Goal: Task Accomplishment & Management: Complete application form

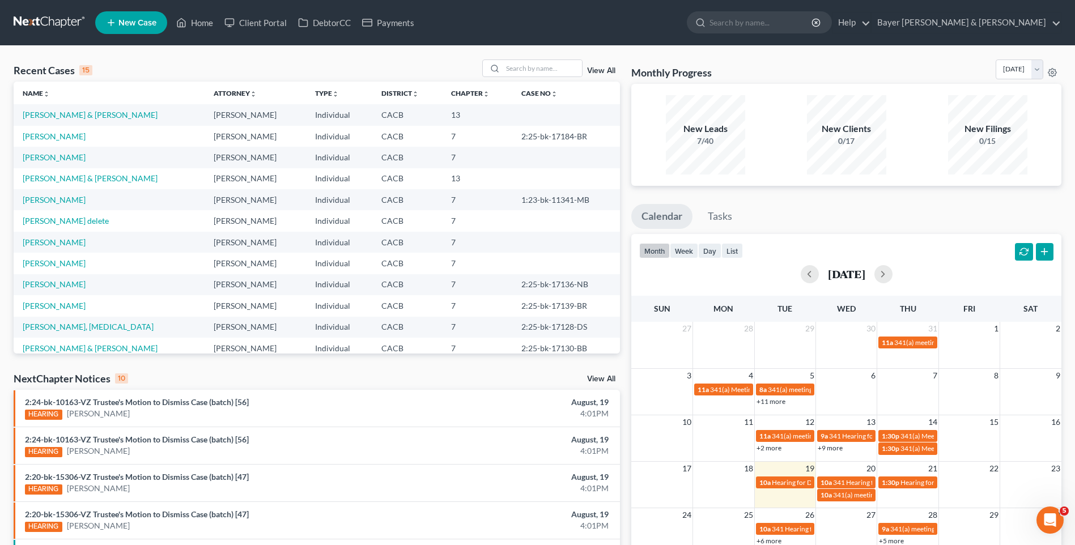
click at [122, 19] on span "New Case" at bounding box center [137, 23] width 38 height 9
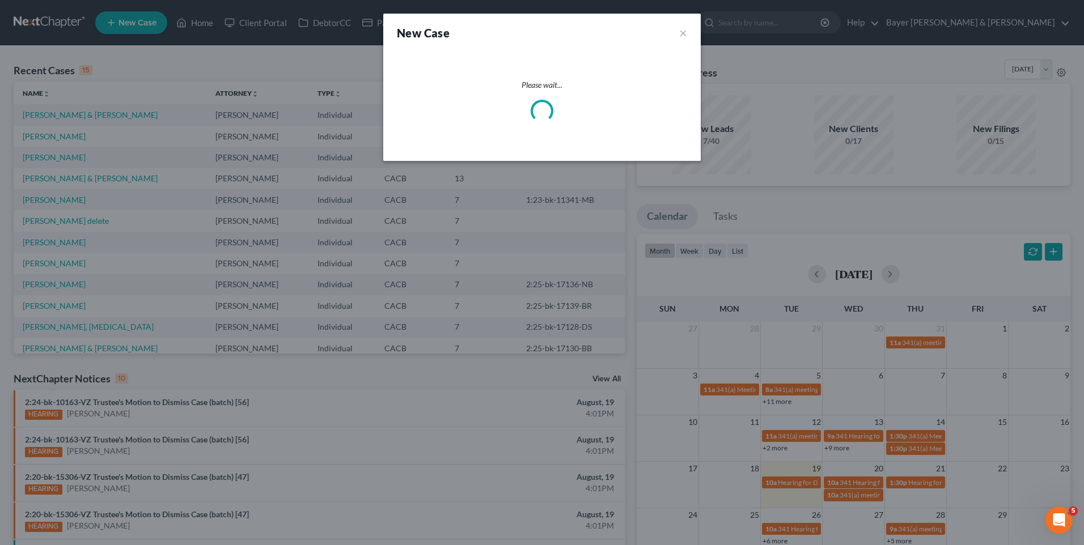
select select "7"
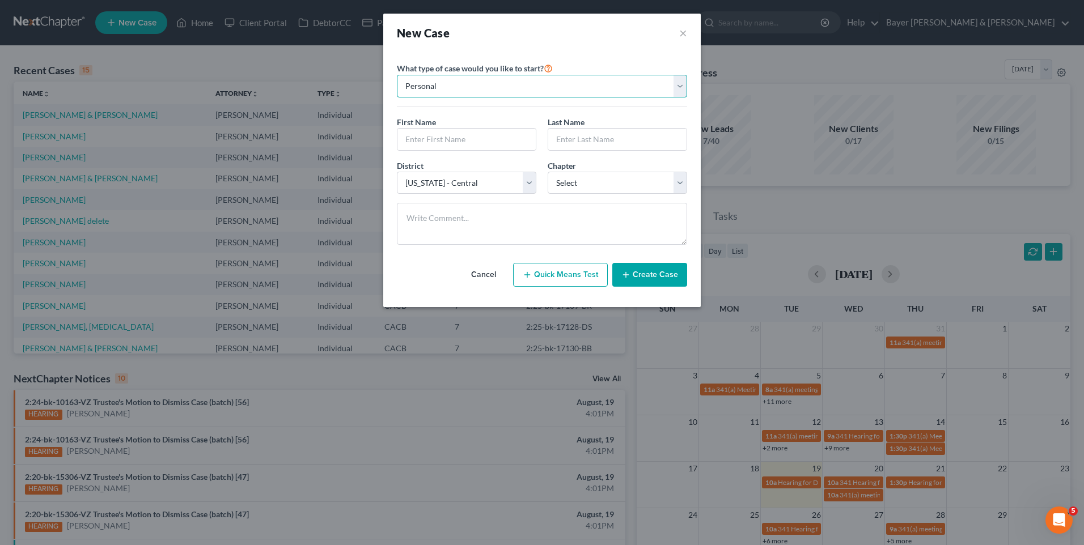
click at [553, 84] on select "Personal Business" at bounding box center [542, 86] width 290 height 23
click at [551, 82] on select "Personal Business" at bounding box center [542, 86] width 290 height 23
click at [449, 138] on input "text" at bounding box center [466, 140] width 138 height 22
type input "[PERSON_NAME]"
click at [580, 141] on input "text" at bounding box center [617, 140] width 138 height 22
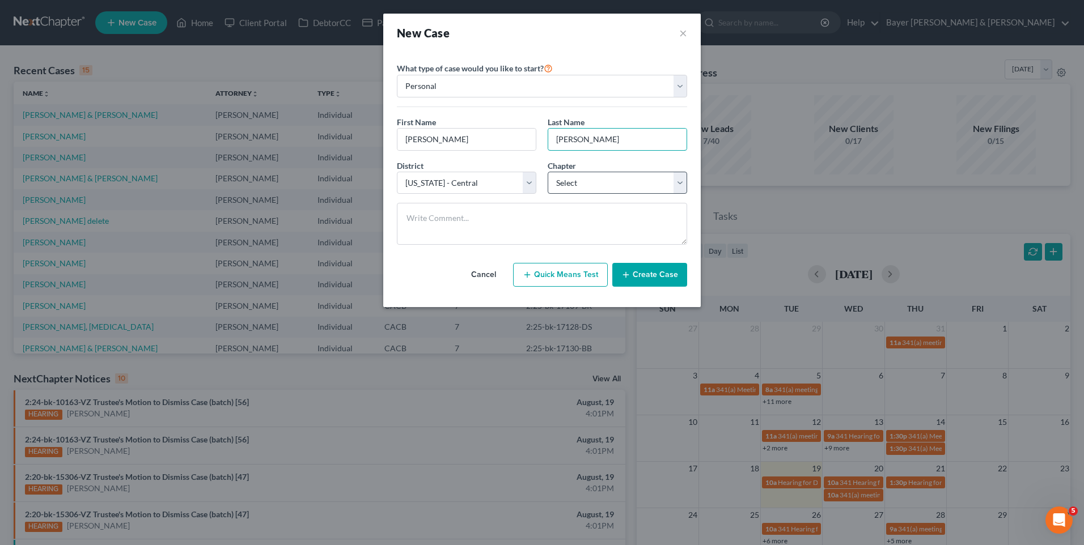
type input "[PERSON_NAME]"
click at [568, 185] on select "Select 7 11 12 13" at bounding box center [617, 183] width 139 height 23
select select "0"
click at [548, 172] on select "Select 7 11 12 13" at bounding box center [617, 183] width 139 height 23
click at [678, 277] on button "Create Case" at bounding box center [649, 275] width 75 height 24
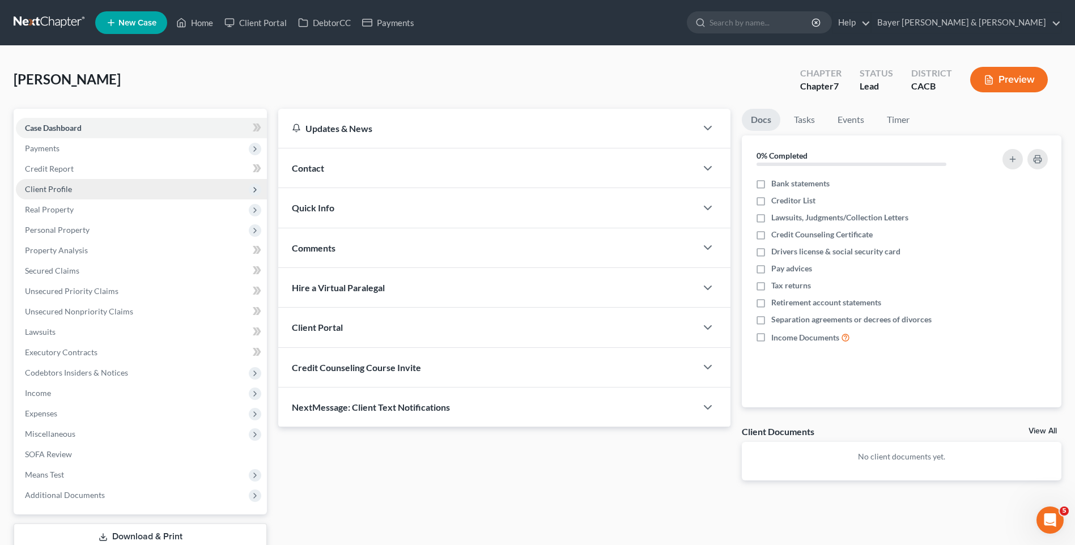
click at [53, 192] on span "Client Profile" at bounding box center [48, 189] width 47 height 10
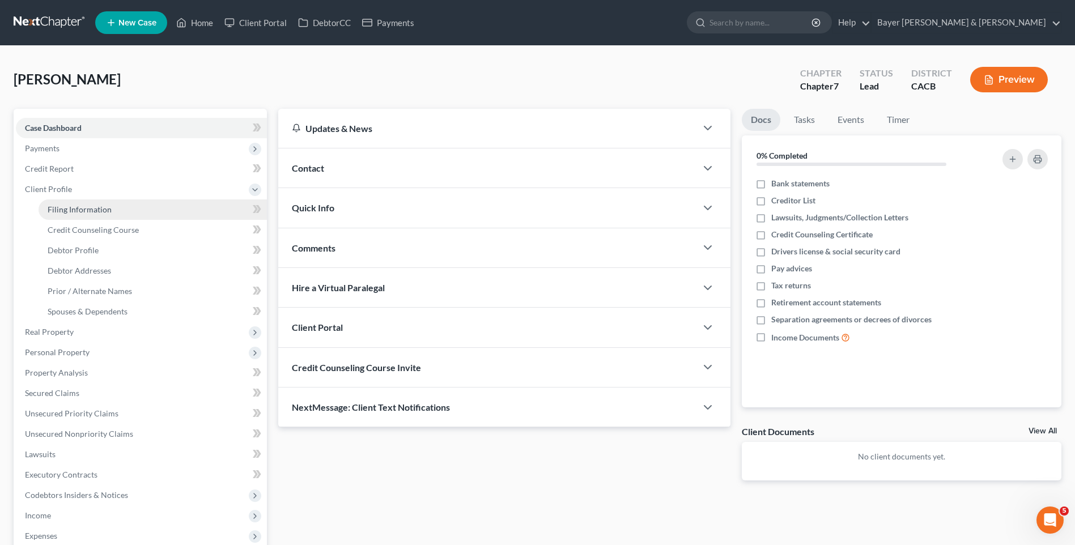
drag, startPoint x: 105, startPoint y: 210, endPoint x: 114, endPoint y: 206, distance: 9.7
click at [105, 210] on span "Filing Information" at bounding box center [80, 210] width 64 height 10
select select "1"
select select "0"
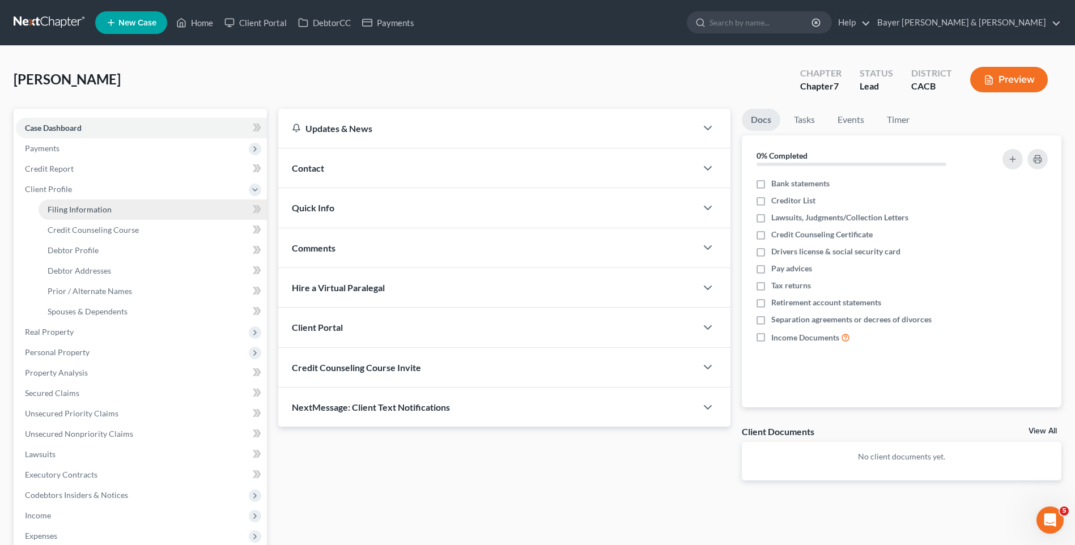
select select "7"
select select "4"
select select "0"
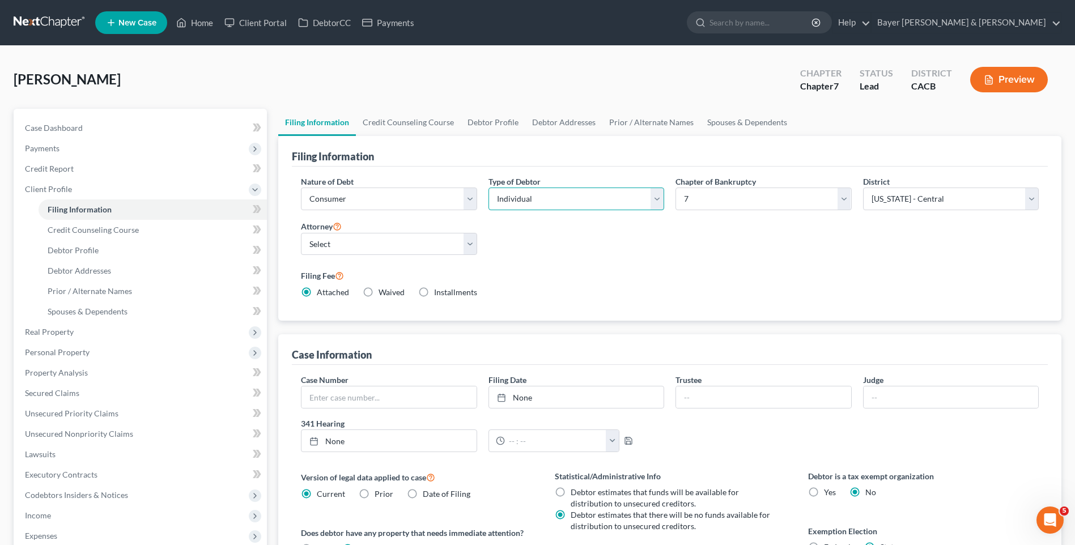
click at [620, 203] on select "Select Individual Joint" at bounding box center [577, 199] width 176 height 23
select select "1"
click at [489, 188] on select "Select Individual Joint" at bounding box center [577, 199] width 176 height 23
click at [360, 245] on select "Select [PERSON_NAME] - CACB [PERSON_NAME] - CACB [PERSON_NAME] - CACB" at bounding box center [389, 244] width 176 height 23
select select "1"
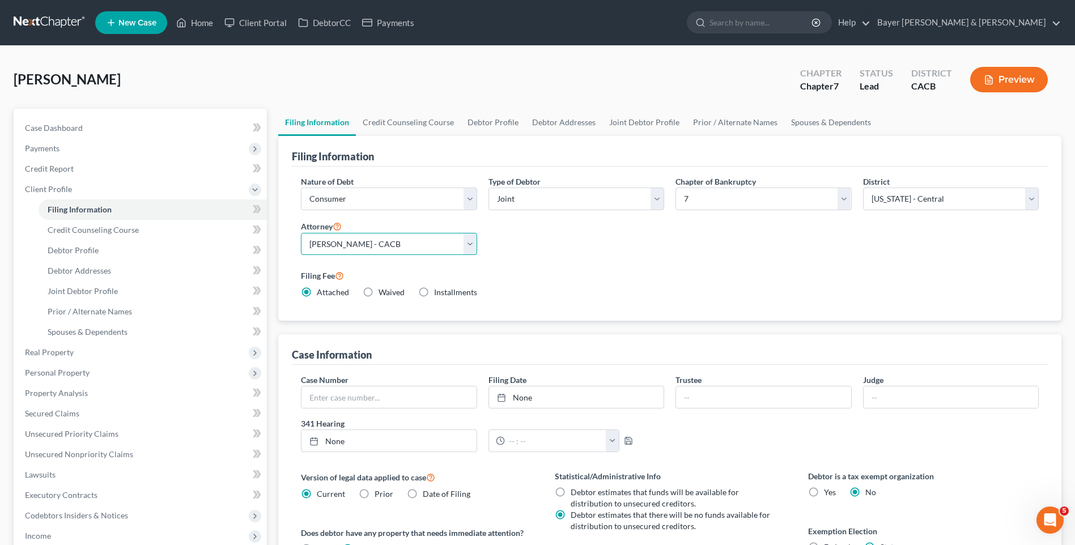
click at [301, 233] on select "Select [PERSON_NAME] - CACB [PERSON_NAME] - CACB [PERSON_NAME] - CACB" at bounding box center [389, 244] width 176 height 23
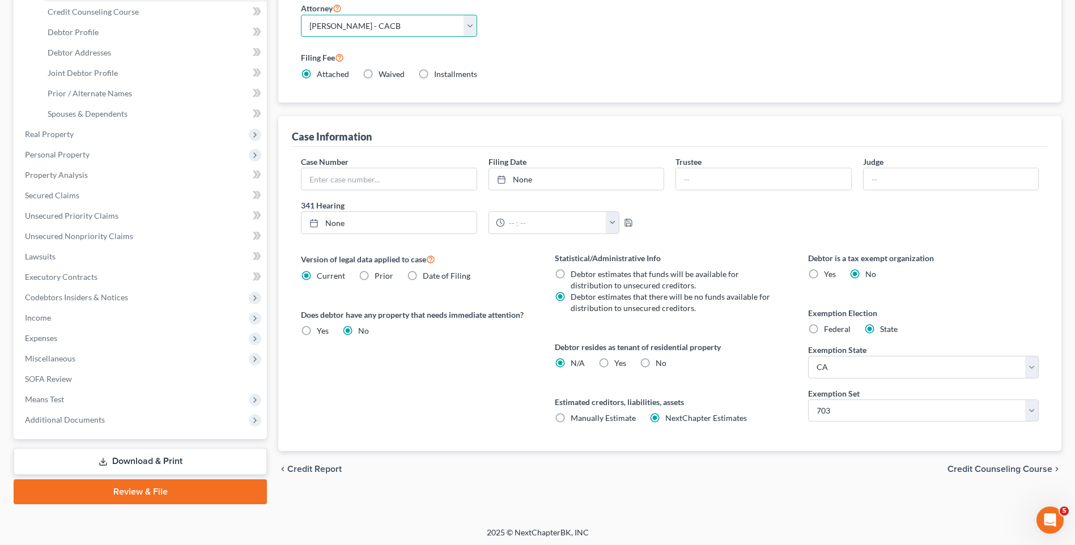
scroll to position [220, 0]
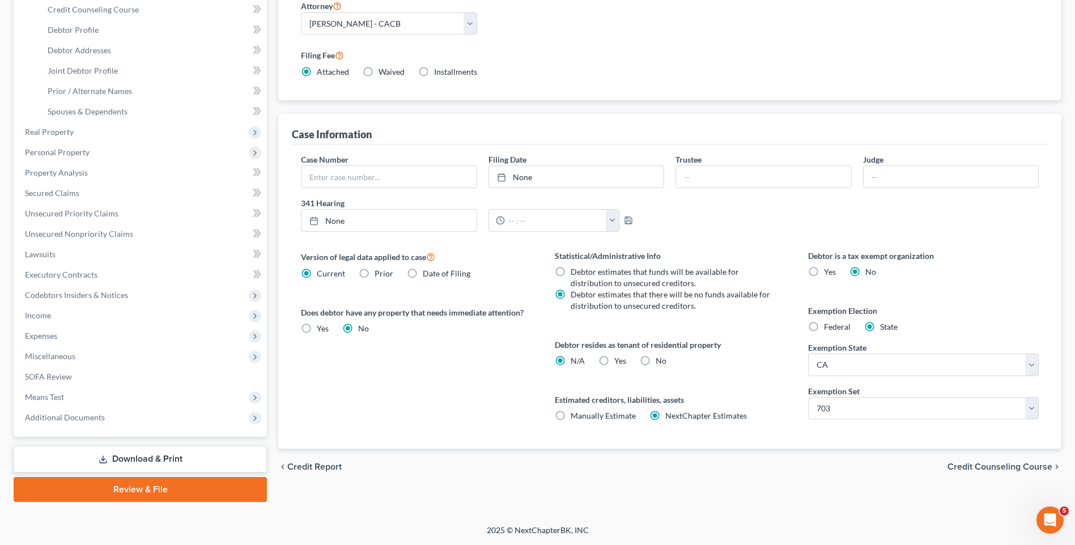
click at [614, 362] on label "Yes Yes" at bounding box center [620, 360] width 12 height 11
click at [619, 362] on input "Yes Yes" at bounding box center [622, 358] width 7 height 7
radio input "true"
radio input "false"
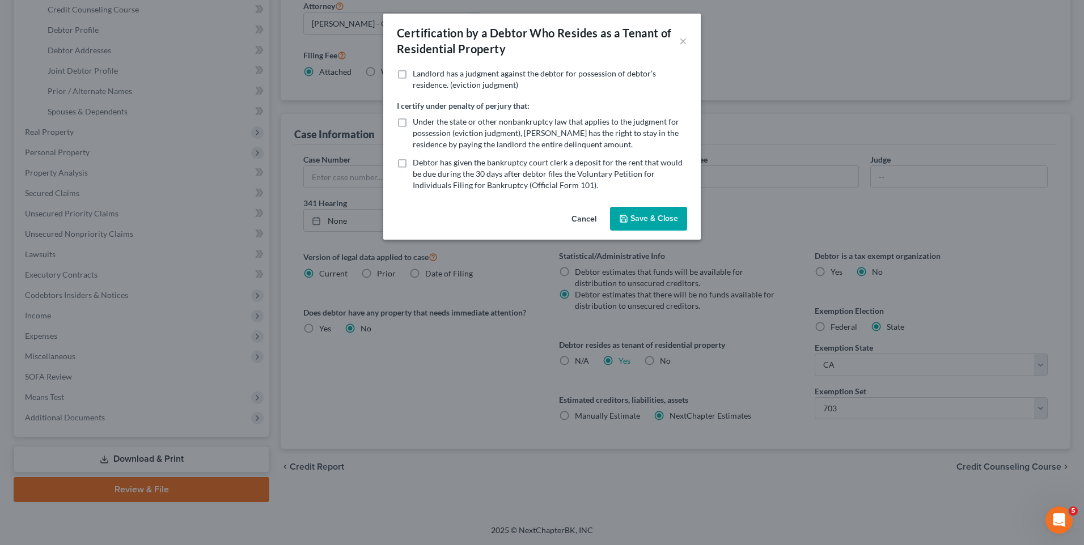
click at [653, 216] on button "Save & Close" at bounding box center [648, 219] width 77 height 24
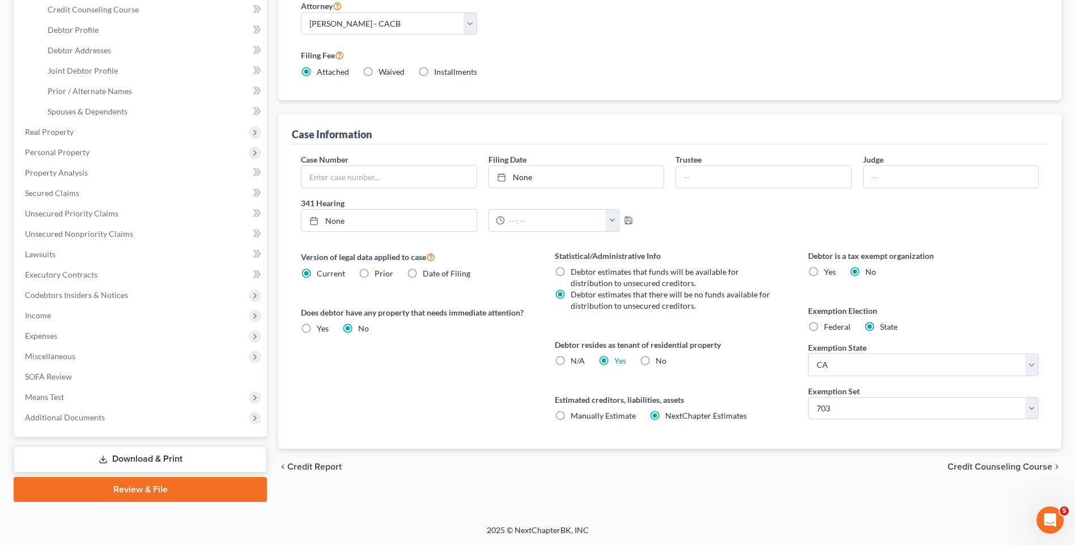
click at [973, 466] on span "Credit Counseling Course" at bounding box center [1000, 467] width 105 height 9
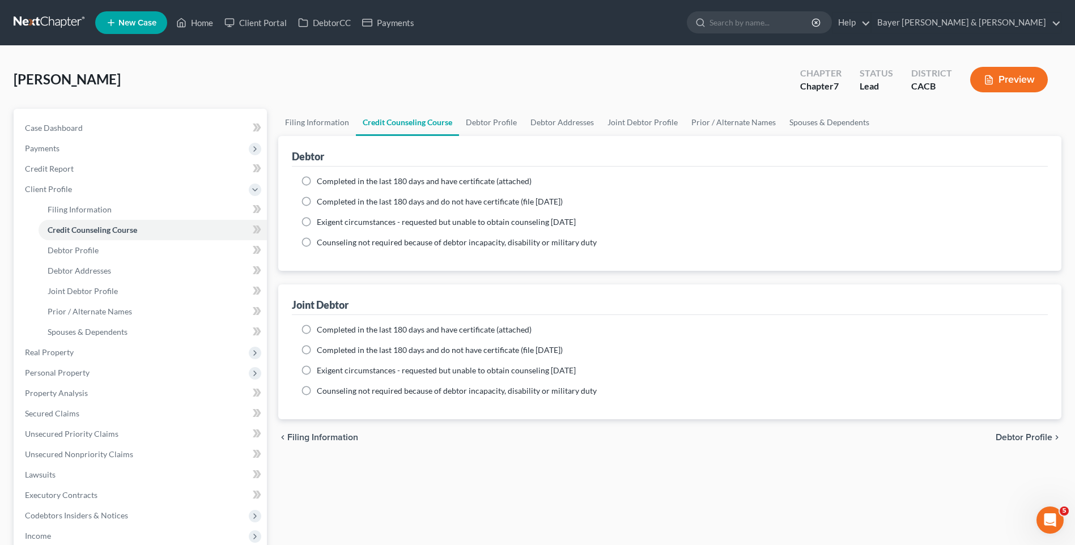
click at [317, 180] on label "Completed in the last 180 days and have certificate (attached)" at bounding box center [424, 181] width 215 height 11
click at [321, 180] on input "Completed in the last 180 days and have certificate (attached)" at bounding box center [324, 179] width 7 height 7
radio input "true"
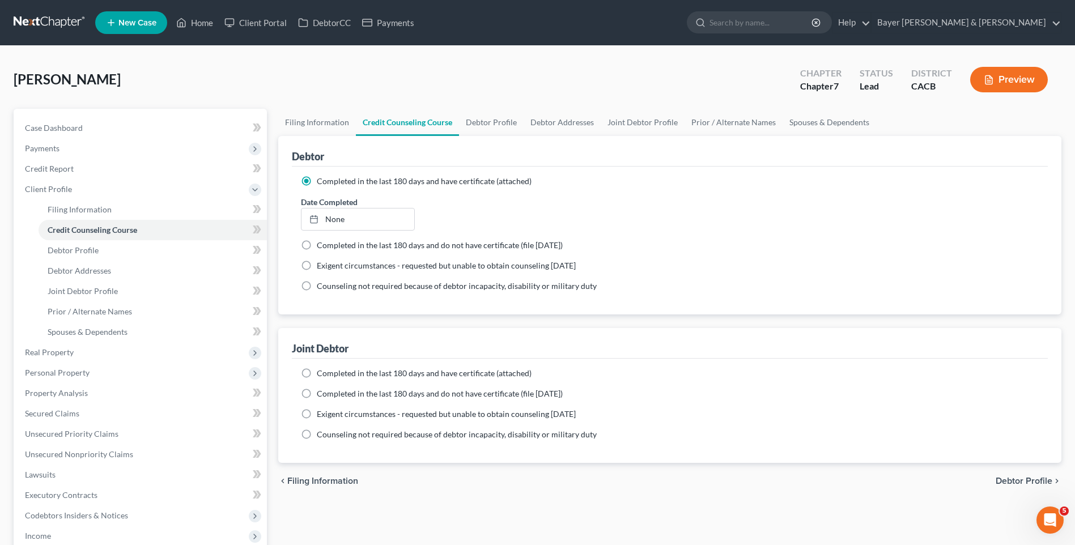
click at [1023, 482] on span "Debtor Profile" at bounding box center [1024, 481] width 57 height 9
select select "1"
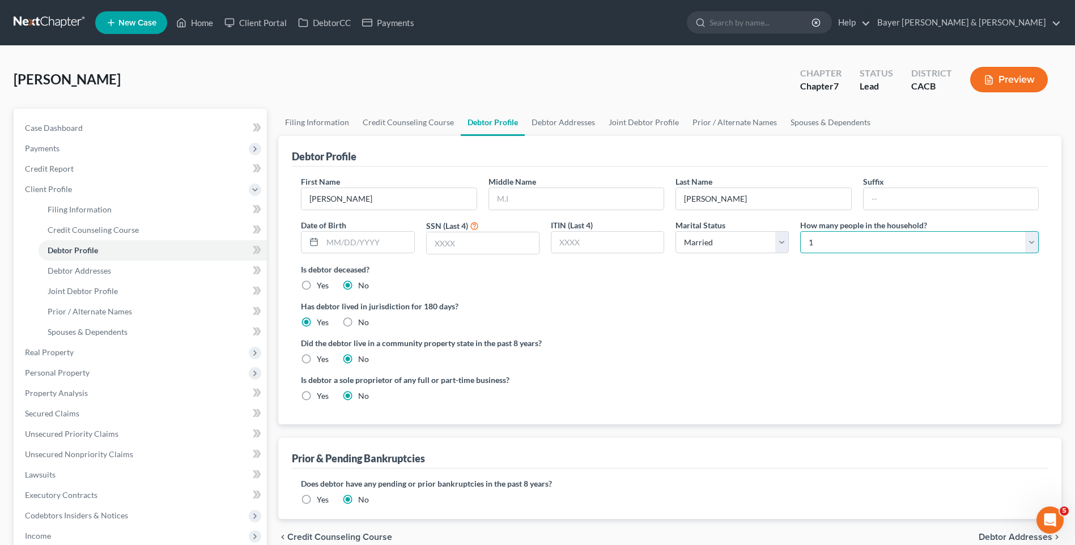
click at [835, 237] on select "Select 1 2 3 4 5 6 7 8 9 10 11 12 13 14 15 16 17 18 19 20" at bounding box center [919, 242] width 239 height 23
select select "3"
click at [800, 231] on select "Select 1 2 3 4 5 6 7 8 9 10 11 12 13 14 15 16 17 18 19 20" at bounding box center [919, 242] width 239 height 23
click at [317, 358] on label "Yes" at bounding box center [323, 359] width 12 height 11
click at [321, 358] on input "Yes" at bounding box center [324, 357] width 7 height 7
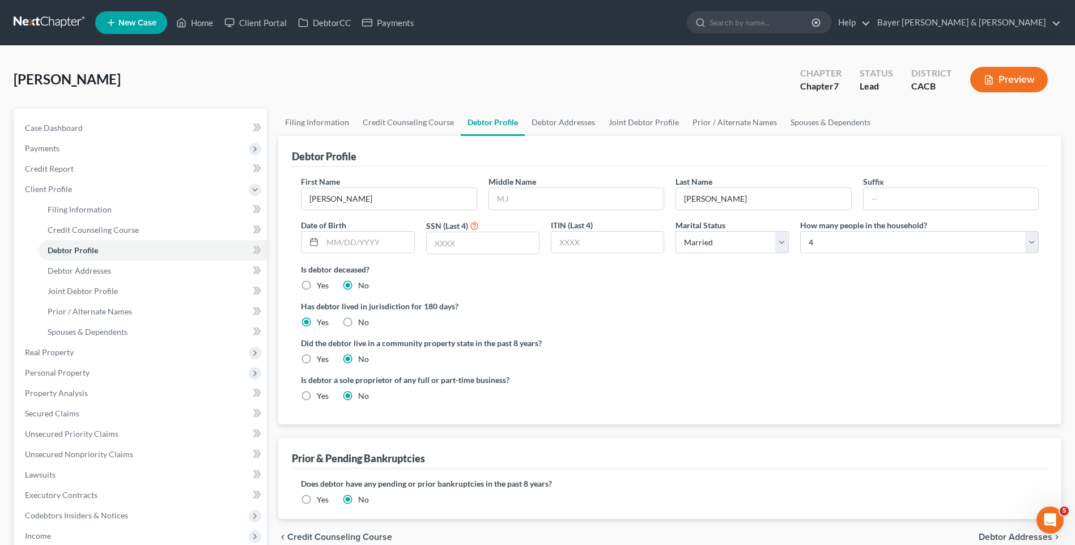
radio input "true"
radio input "false"
click at [317, 395] on label "Yes" at bounding box center [323, 396] width 12 height 11
click at [321, 395] on input "Yes" at bounding box center [324, 394] width 7 height 7
radio input "true"
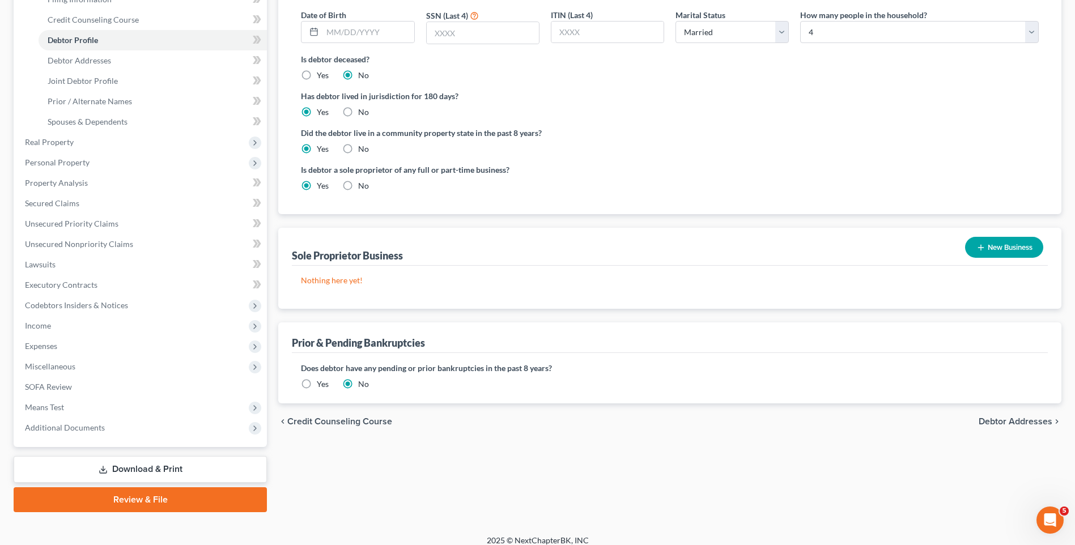
scroll to position [220, 0]
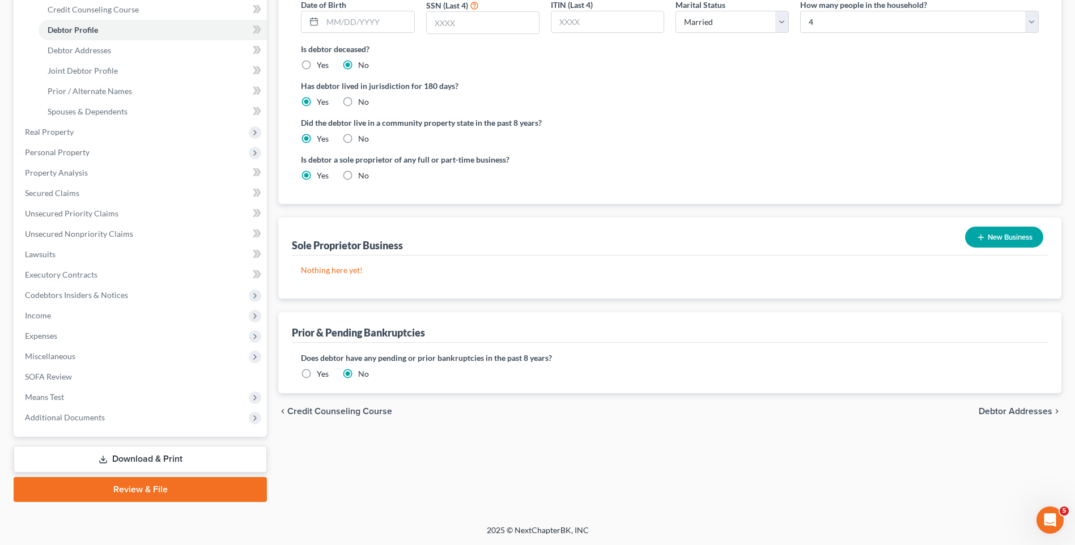
click at [358, 177] on label "No" at bounding box center [363, 175] width 11 height 11
click at [363, 177] on input "No" at bounding box center [366, 173] width 7 height 7
radio input "true"
radio input "false"
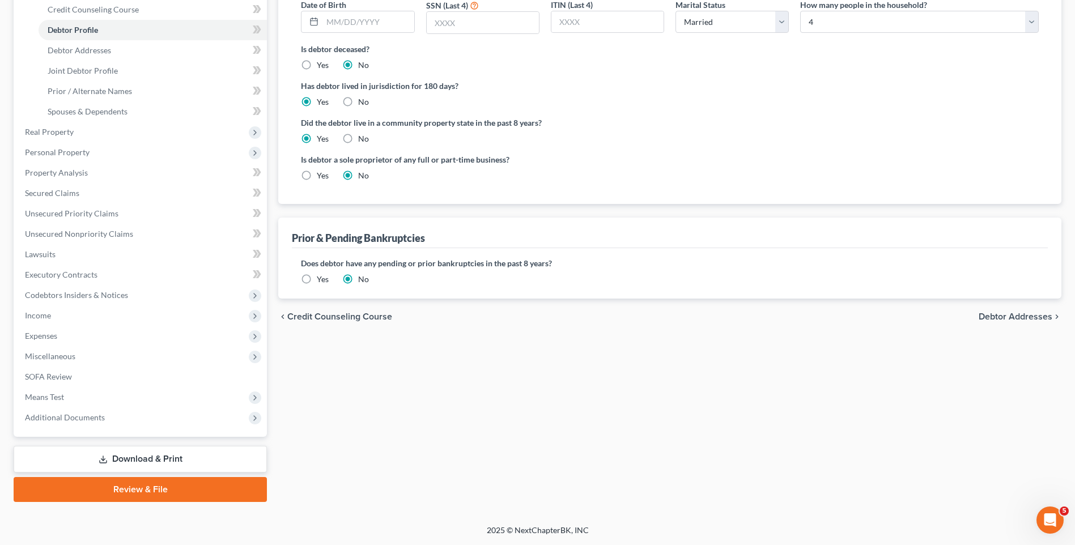
click at [1010, 317] on span "Debtor Addresses" at bounding box center [1016, 316] width 74 height 9
select select "0"
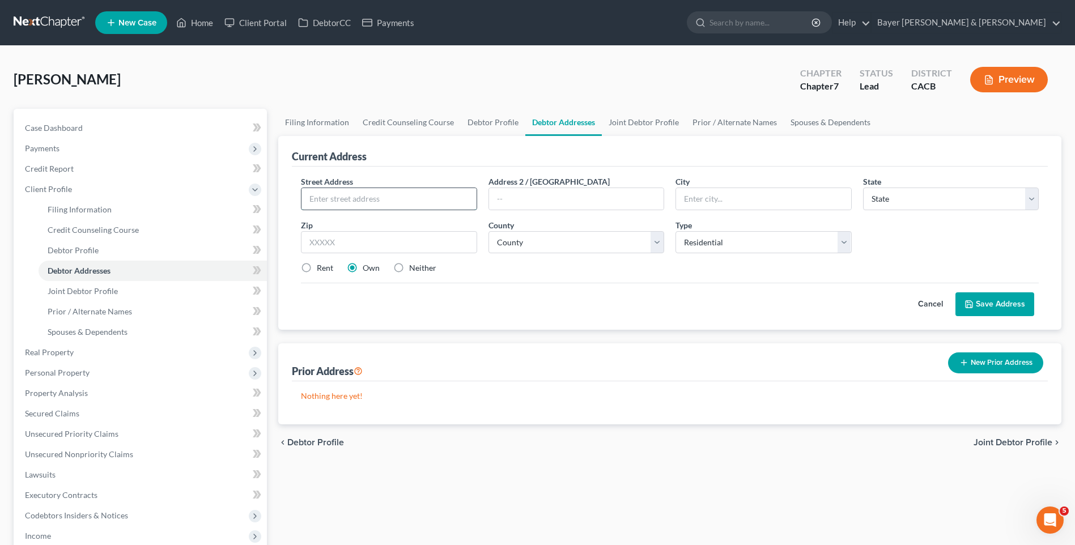
click at [363, 200] on input "text" at bounding box center [389, 199] width 175 height 22
type input "[STREET_ADDRESS]"
drag, startPoint x: 695, startPoint y: 201, endPoint x: 689, endPoint y: 201, distance: 6.2
click at [695, 201] on input "text" at bounding box center [763, 199] width 175 height 22
type input "Rialto"
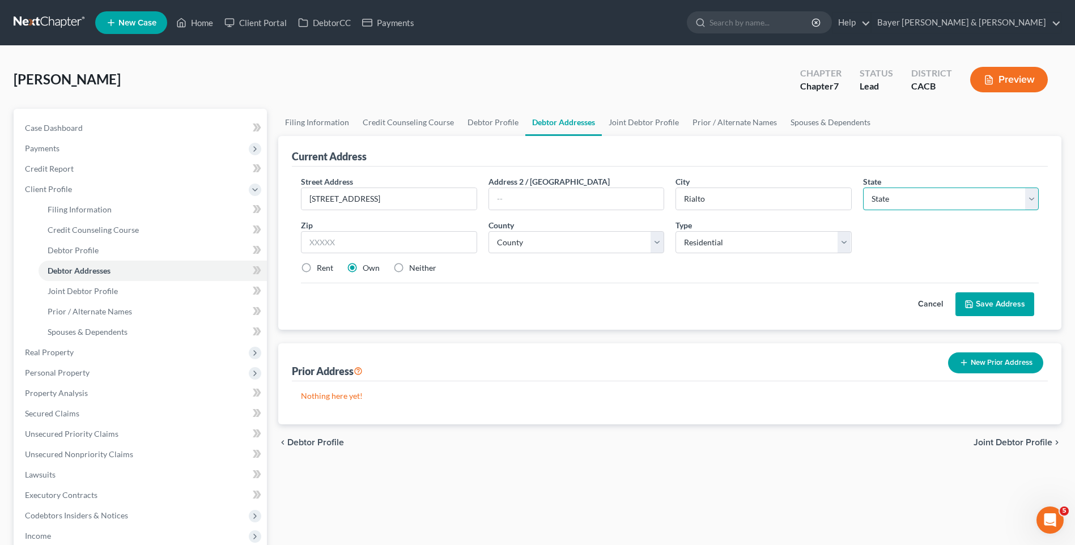
click at [886, 202] on select "State [US_STATE] AK AR AZ CA CO CT DE DC [GEOGRAPHIC_DATA] [GEOGRAPHIC_DATA] GU…" at bounding box center [951, 199] width 176 height 23
select select "4"
click at [863, 188] on select "State [US_STATE] AK AR AZ CA CO CT DE DC [GEOGRAPHIC_DATA] [GEOGRAPHIC_DATA] GU…" at bounding box center [951, 199] width 176 height 23
click at [342, 245] on input "text" at bounding box center [389, 242] width 176 height 23
type input "92377"
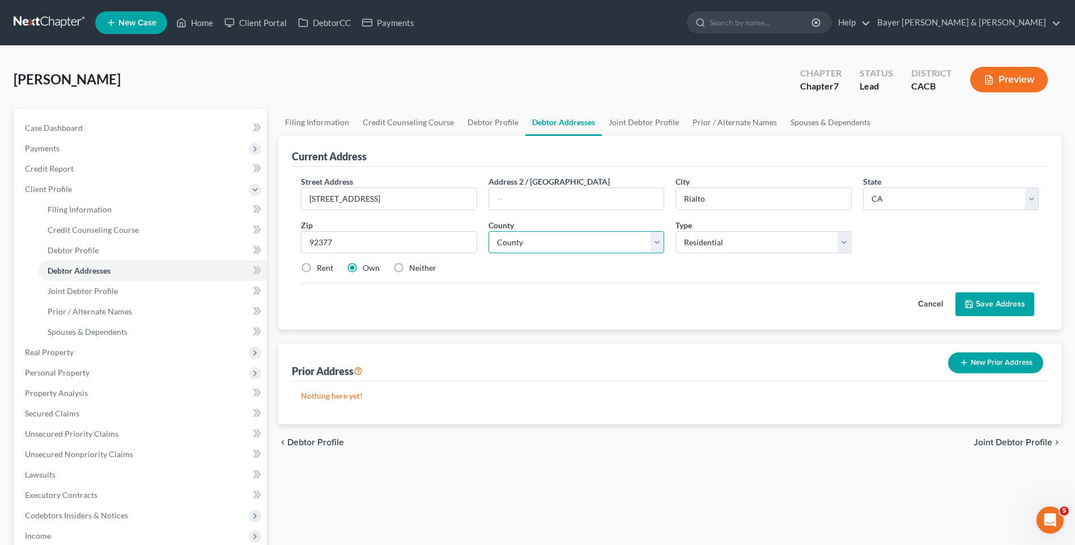
click at [557, 244] on select "County [GEOGRAPHIC_DATA] [GEOGRAPHIC_DATA] [GEOGRAPHIC_DATA] [GEOGRAPHIC_DATA] …" at bounding box center [577, 242] width 176 height 23
select select "32"
click at [489, 231] on select "County [GEOGRAPHIC_DATA] [GEOGRAPHIC_DATA] [GEOGRAPHIC_DATA] [GEOGRAPHIC_DATA] …" at bounding box center [577, 242] width 176 height 23
click at [1003, 305] on button "Save Address" at bounding box center [995, 304] width 79 height 24
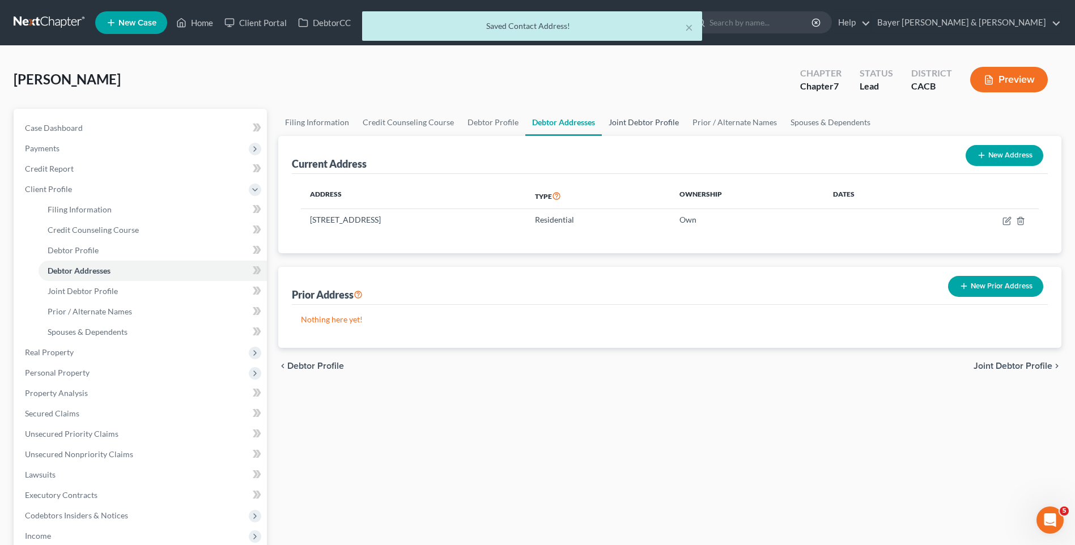
click at [652, 124] on link "Joint Debtor Profile" at bounding box center [644, 122] width 84 height 27
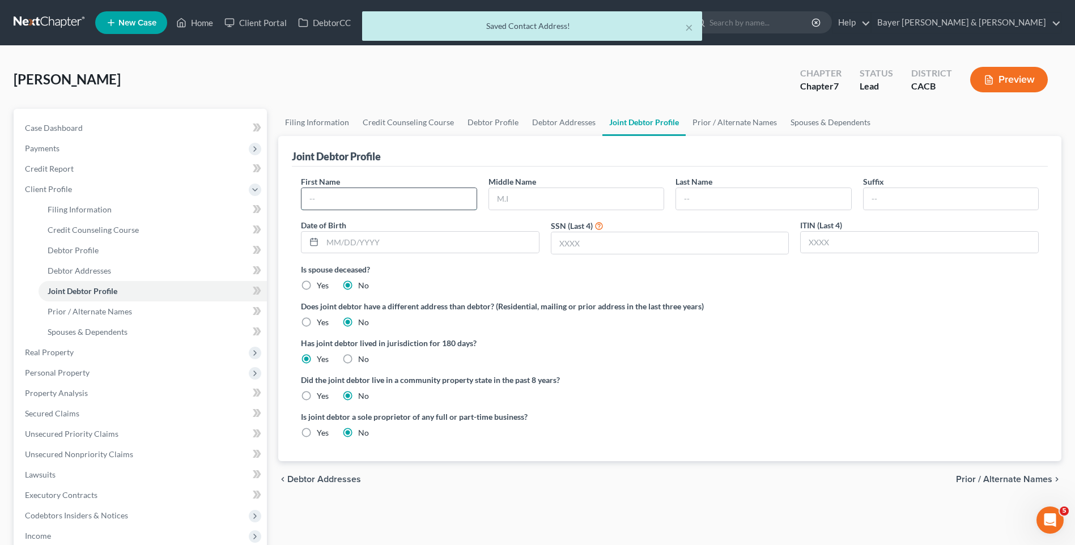
click at [364, 197] on input "text" at bounding box center [389, 199] width 175 height 22
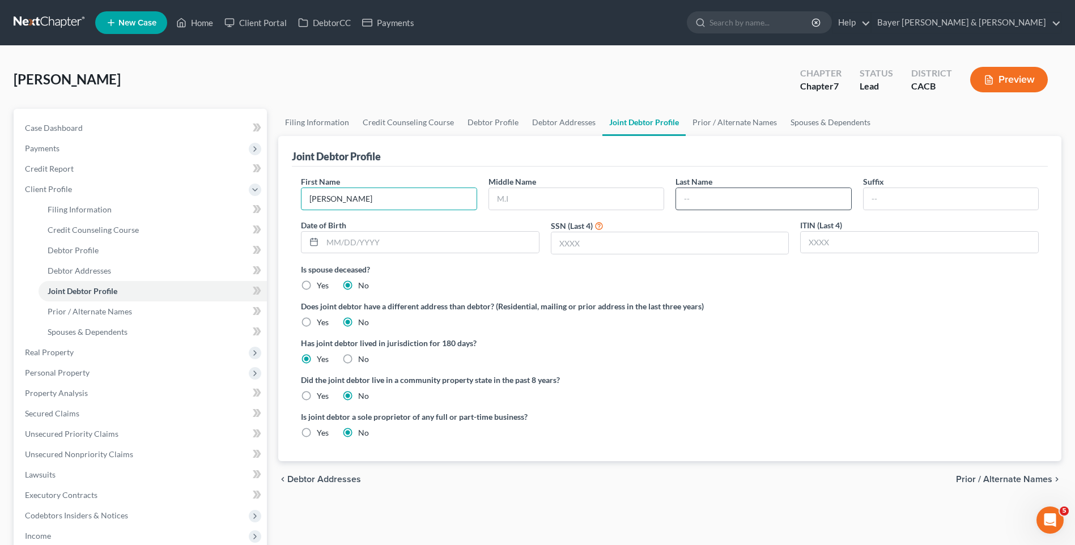
type input "[PERSON_NAME]"
click at [690, 202] on input "text" at bounding box center [763, 199] width 175 height 22
type input "[PERSON_NAME]"
click at [567, 247] on input "text" at bounding box center [669, 243] width 237 height 22
type input "1639"
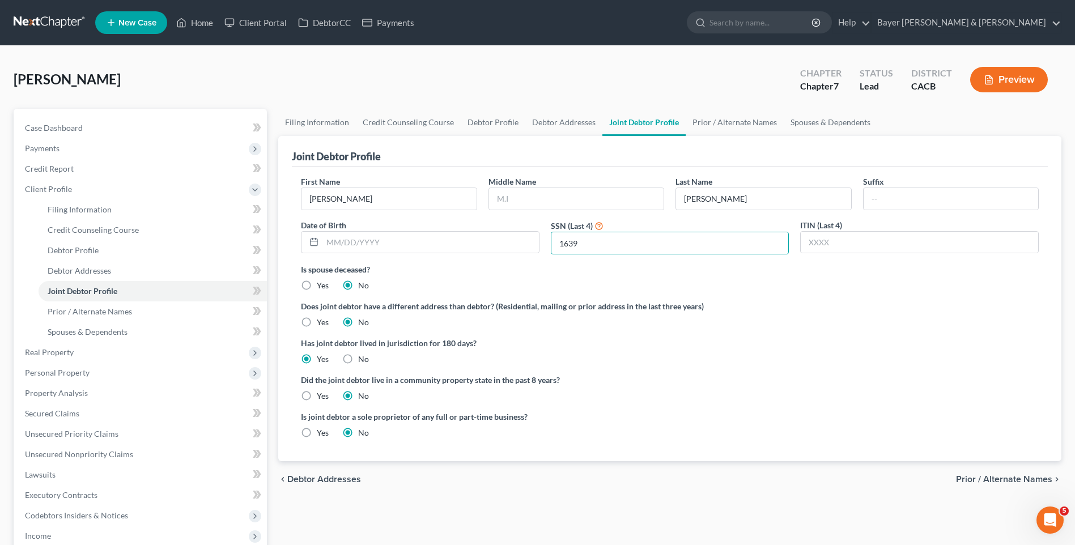
click at [317, 393] on label "Yes" at bounding box center [323, 396] width 12 height 11
click at [321, 393] on input "Yes" at bounding box center [324, 394] width 7 height 7
radio input "true"
radio input "false"
click at [1002, 479] on span "Prior / Alternate Names" at bounding box center [1004, 479] width 96 height 9
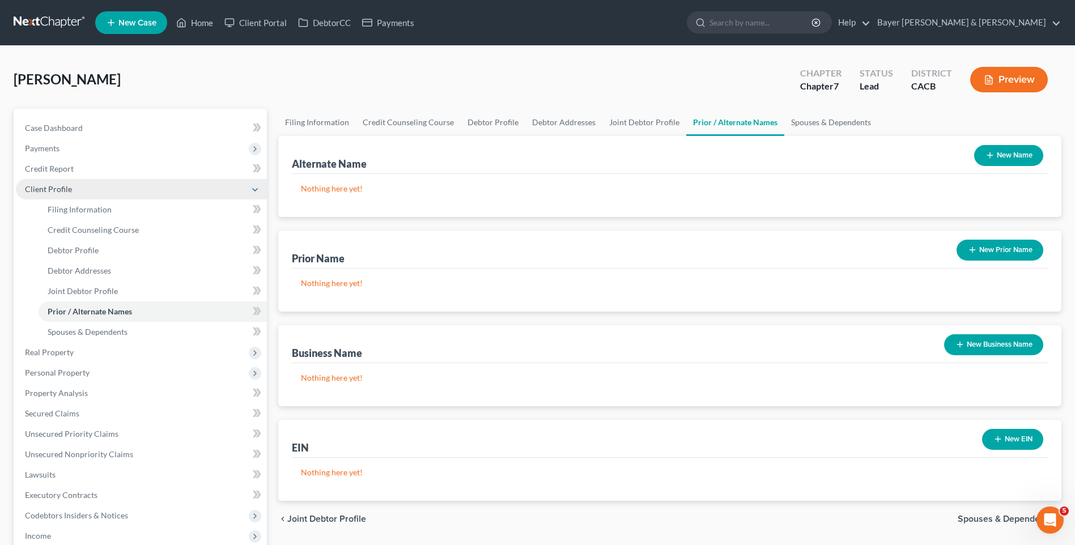
click at [61, 189] on span "Client Profile" at bounding box center [48, 189] width 47 height 10
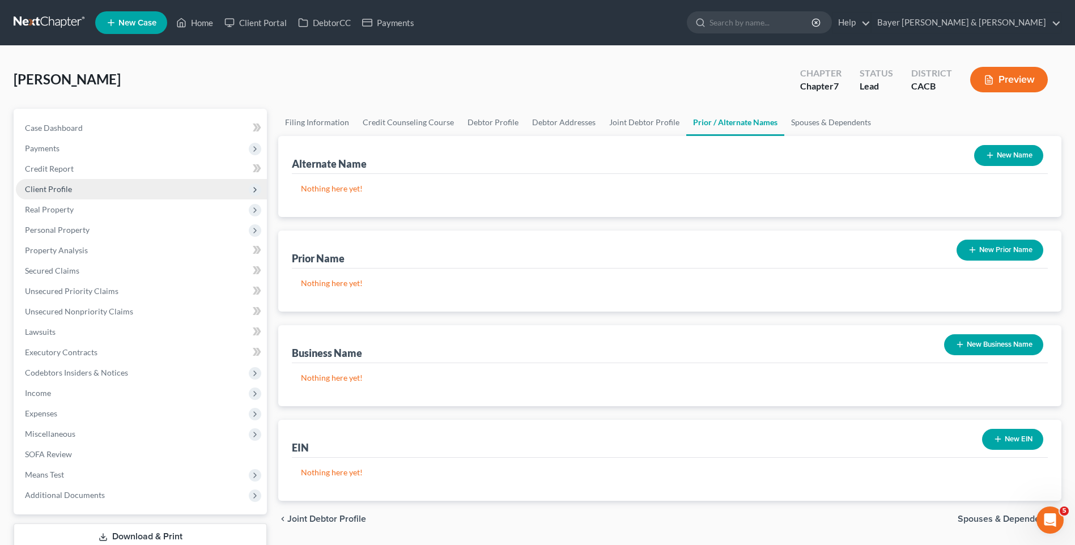
click at [46, 189] on span "Client Profile" at bounding box center [48, 189] width 47 height 10
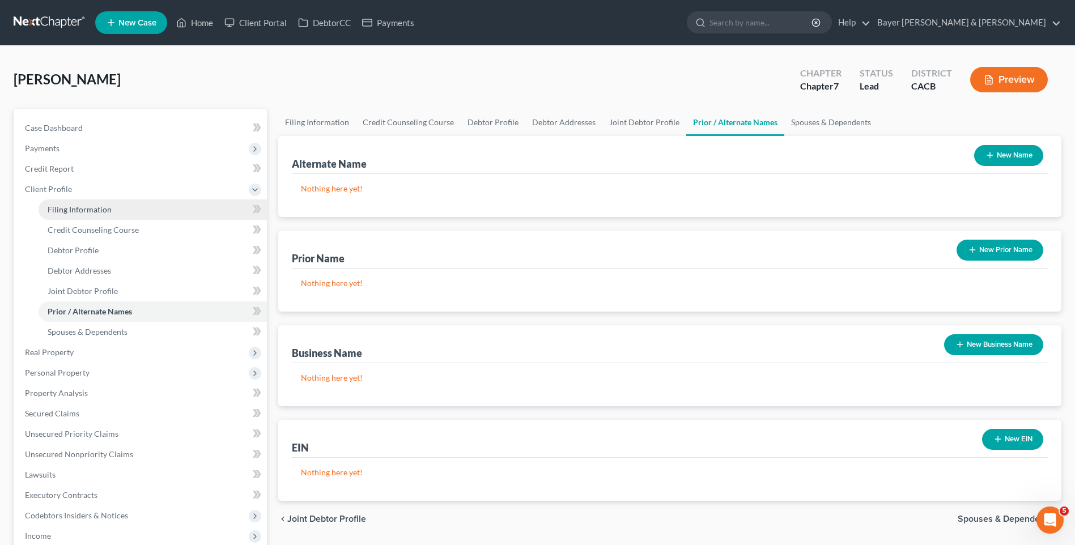
click at [61, 209] on span "Filing Information" at bounding box center [80, 210] width 64 height 10
select select "1"
select select "0"
select select "7"
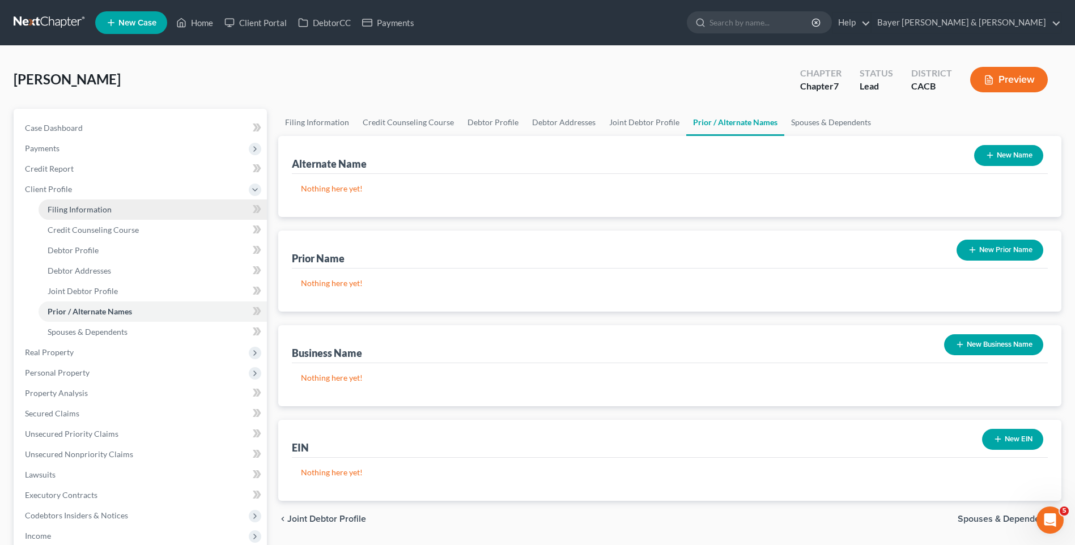
select select "1"
select select "4"
select select "0"
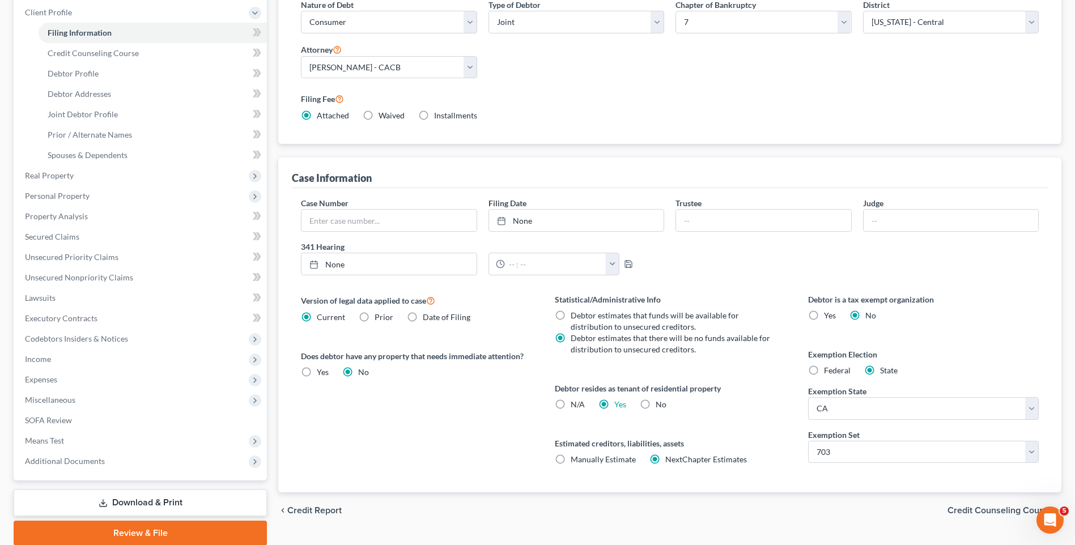
scroll to position [220, 0]
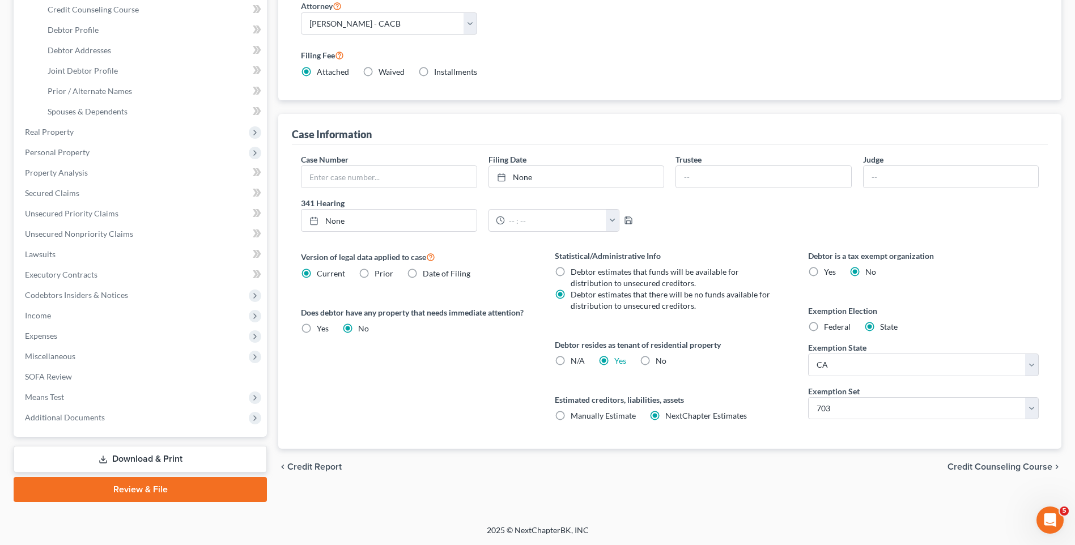
click at [974, 467] on span "Credit Counseling Course" at bounding box center [1000, 467] width 105 height 9
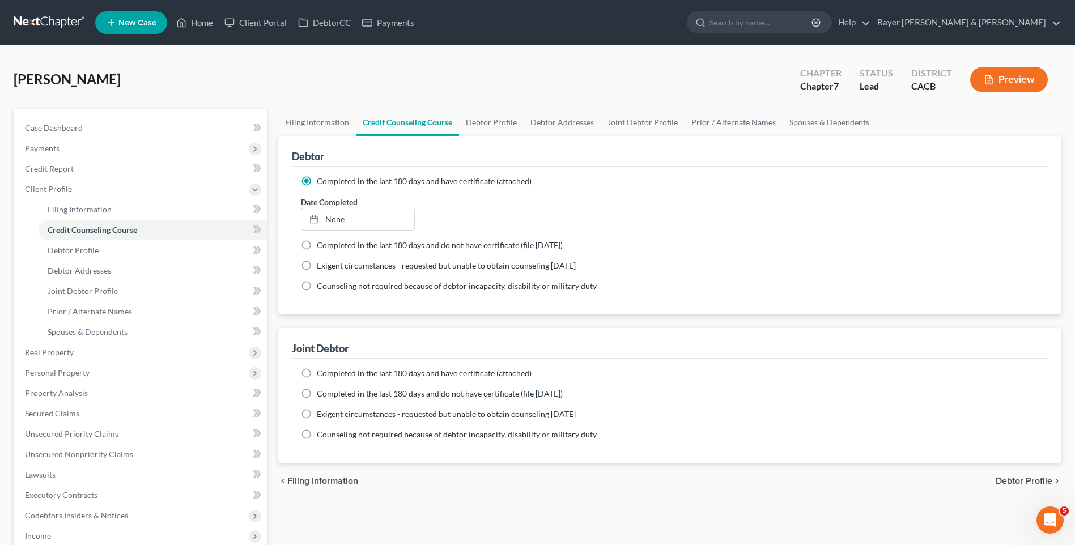
click at [1029, 478] on span "Debtor Profile" at bounding box center [1024, 481] width 57 height 9
select select "1"
select select "3"
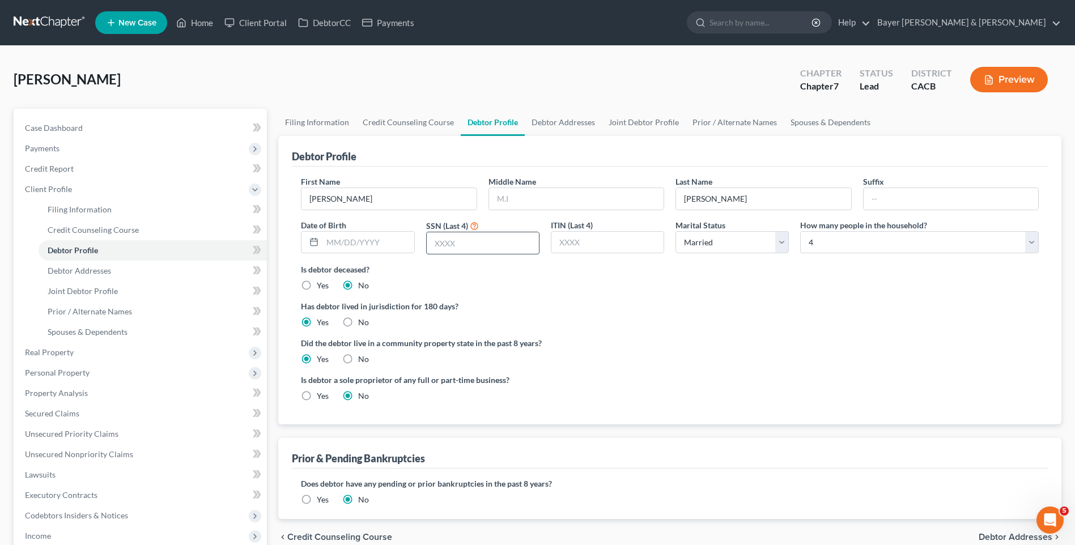
click at [452, 244] on input "text" at bounding box center [483, 243] width 112 height 22
type input "3191"
click at [1012, 537] on span "Debtor Addresses" at bounding box center [1016, 537] width 74 height 9
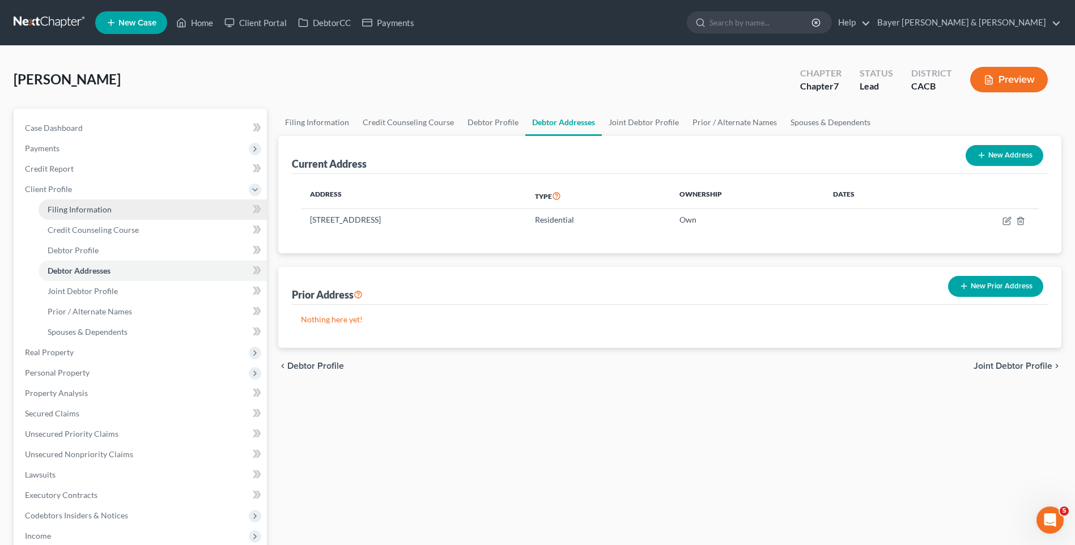
click at [73, 206] on span "Filing Information" at bounding box center [80, 210] width 64 height 10
select select "1"
select select "0"
select select "7"
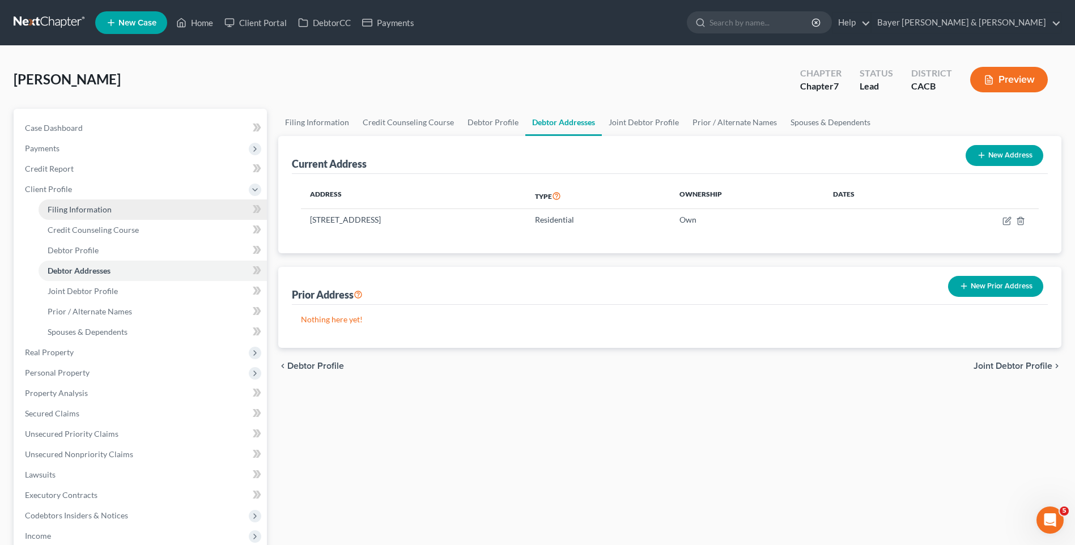
select select "1"
select select "4"
select select "0"
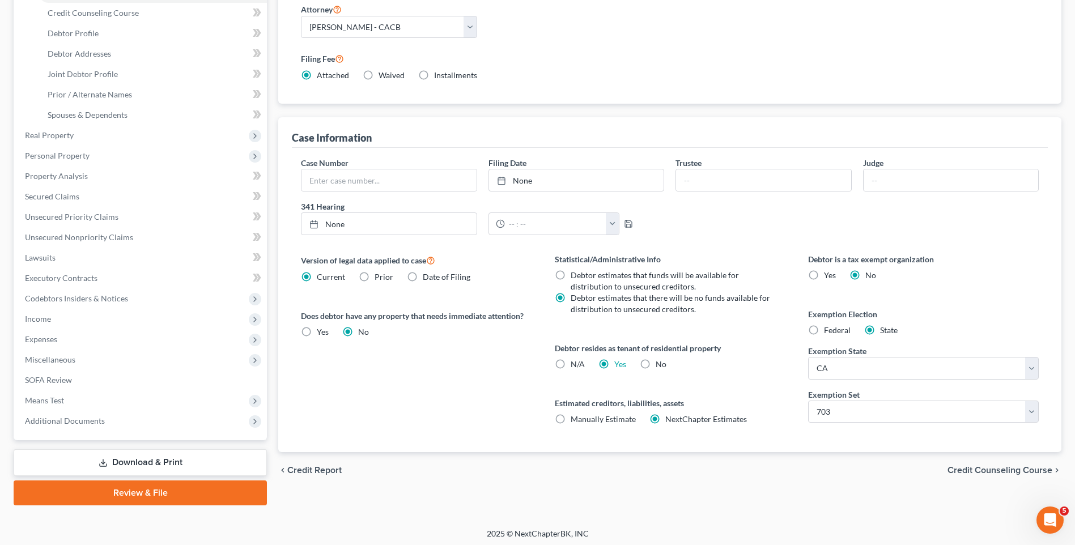
scroll to position [220, 0]
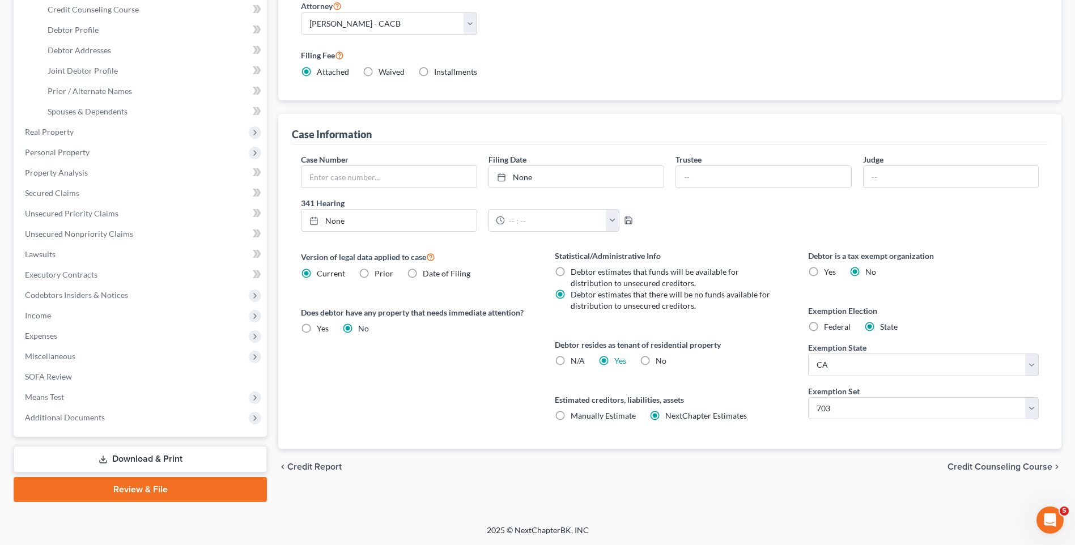
click at [656, 358] on label "No" at bounding box center [661, 360] width 11 height 11
click at [660, 358] on input "No" at bounding box center [663, 358] width 7 height 7
radio input "true"
radio input "false"
click at [656, 358] on label "No" at bounding box center [661, 360] width 11 height 11
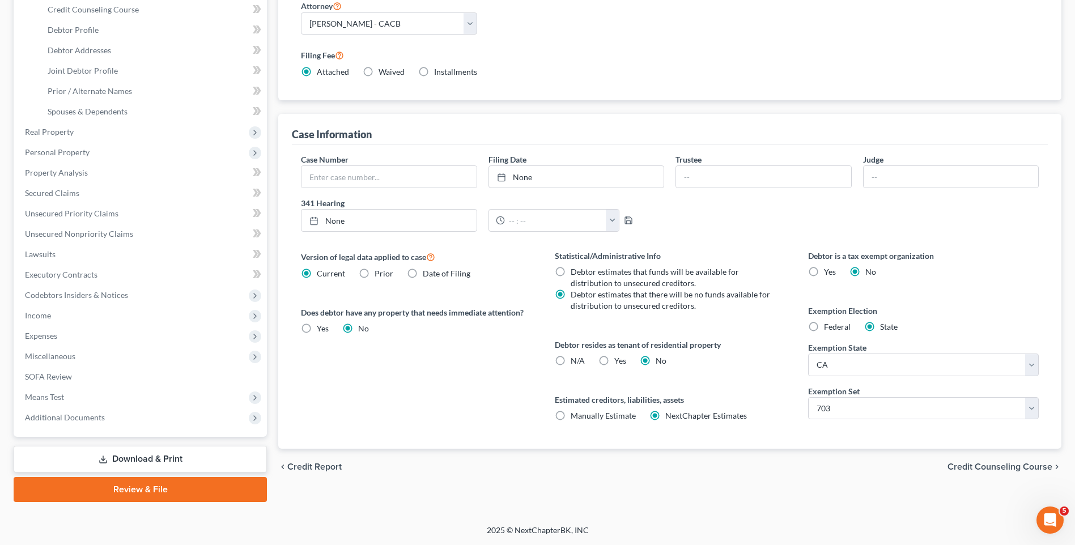
click at [660, 358] on input "No" at bounding box center [663, 358] width 7 height 7
click at [973, 463] on span "Credit Counseling Course" at bounding box center [1000, 467] width 105 height 9
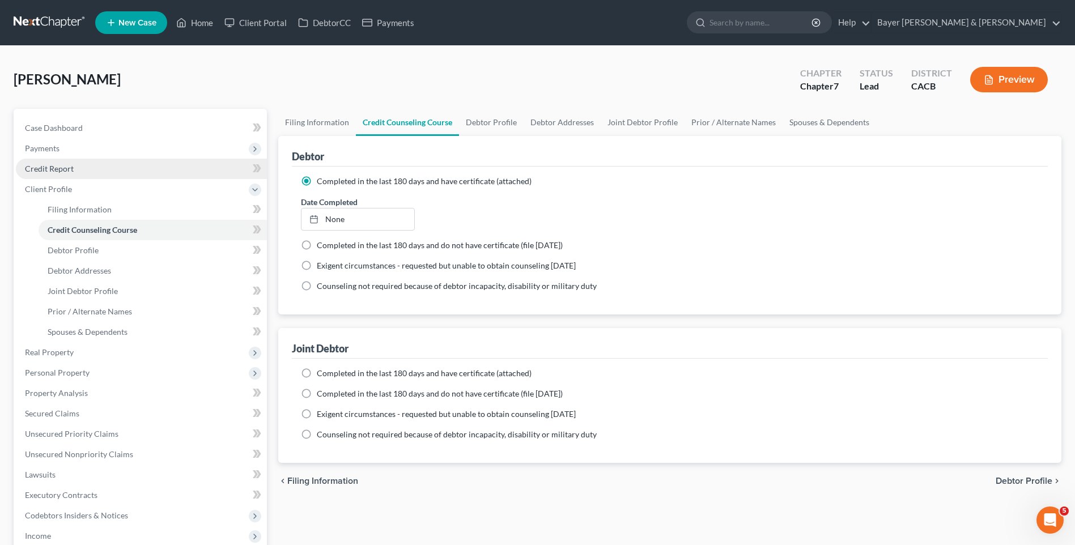
click at [54, 167] on span "Credit Report" at bounding box center [49, 169] width 49 height 10
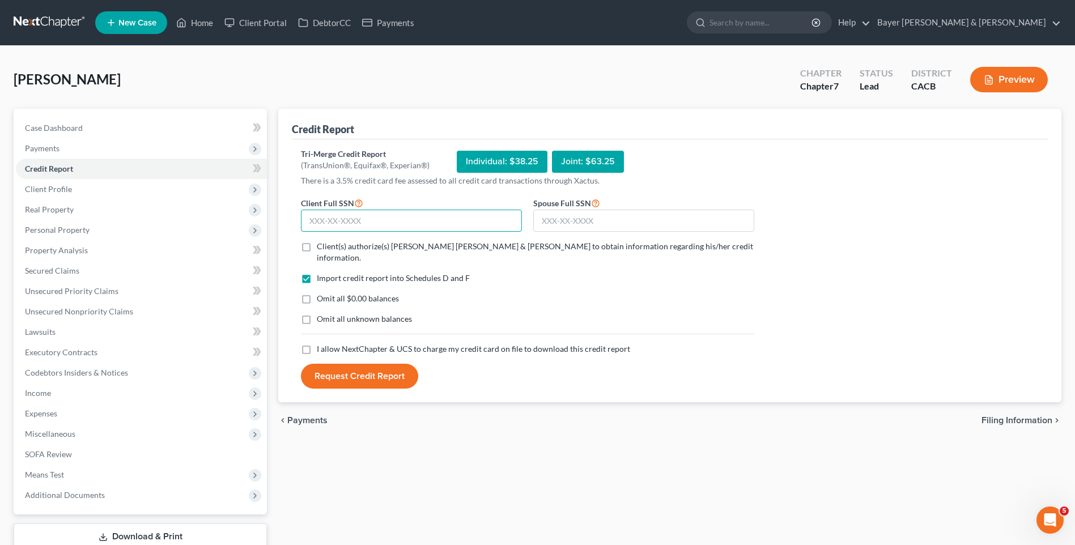
click at [357, 216] on input "text" at bounding box center [411, 221] width 221 height 23
type input "551-39-3191"
click at [591, 220] on input "text" at bounding box center [643, 221] width 221 height 23
type input "550-19-1639"
click at [317, 245] on label "Client(s) authorize(s) [PERSON_NAME] [PERSON_NAME] & [PERSON_NAME] to obtain in…" at bounding box center [536, 252] width 438 height 23
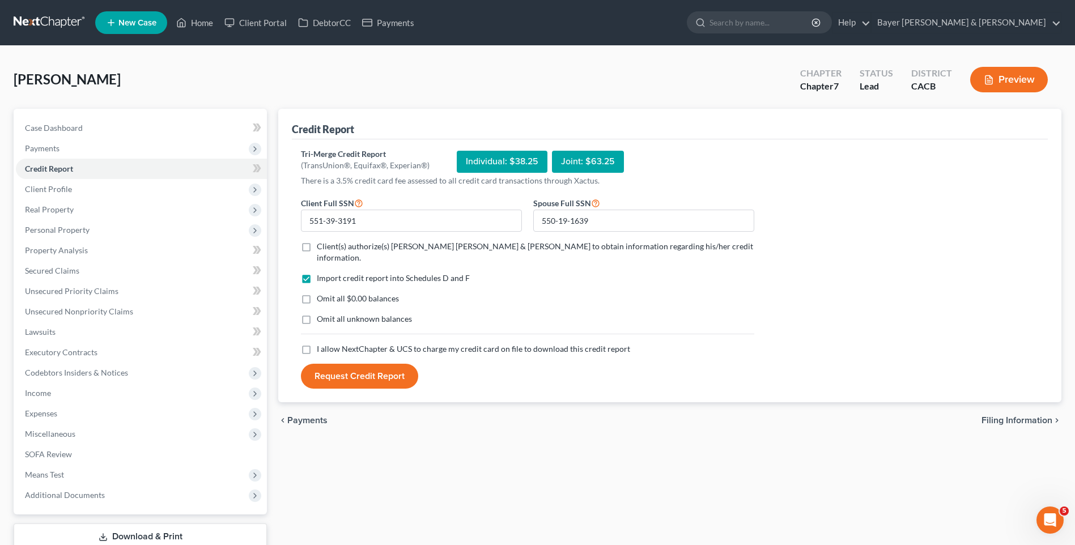
click at [321, 245] on input "Client(s) authorize(s) [PERSON_NAME] [PERSON_NAME] & [PERSON_NAME] to obtain in…" at bounding box center [324, 244] width 7 height 7
checkbox input "true"
click at [317, 293] on label "Omit all $0.00 balances" at bounding box center [358, 298] width 82 height 11
click at [321, 293] on input "Omit all $0.00 balances" at bounding box center [324, 296] width 7 height 7
checkbox input "true"
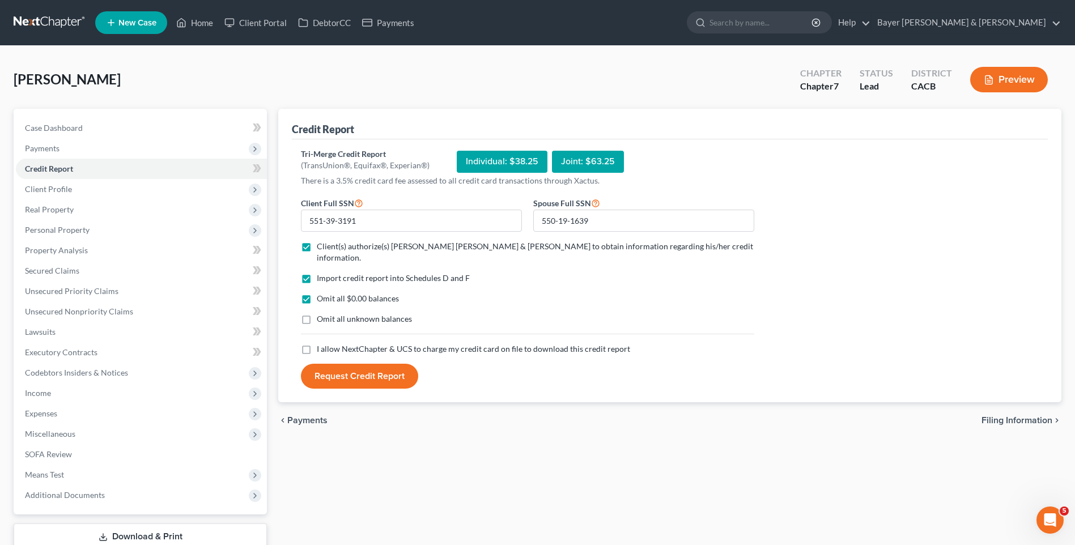
click at [317, 343] on label "I allow NextChapter & UCS to charge my credit card on file to download this cre…" at bounding box center [473, 348] width 313 height 11
click at [321, 343] on input "I allow NextChapter & UCS to charge my credit card on file to download this cre…" at bounding box center [324, 346] width 7 height 7
checkbox input "true"
click at [352, 364] on button "Request Credit Report" at bounding box center [359, 376] width 117 height 25
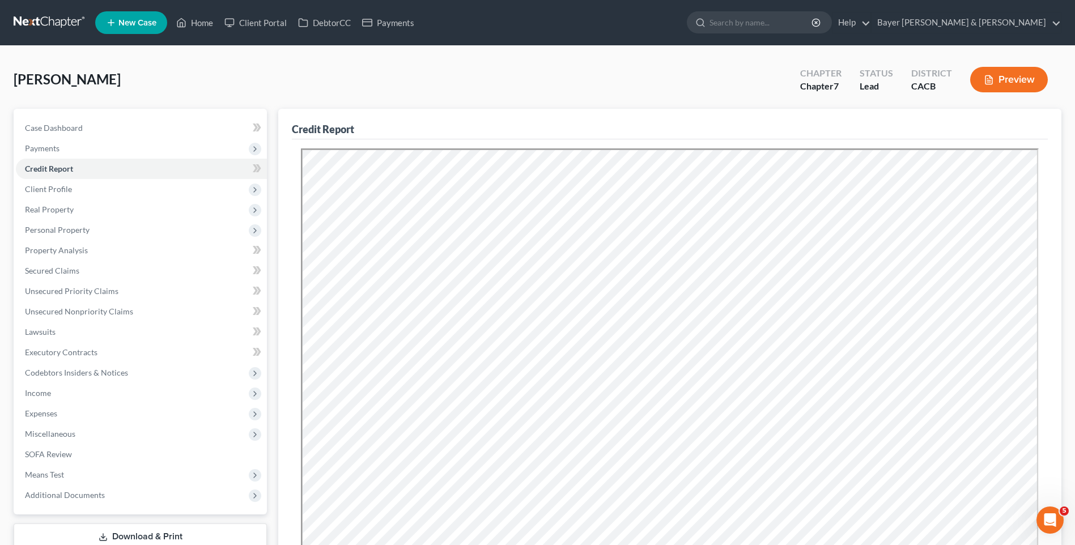
click at [1019, 74] on button "Preview" at bounding box center [1009, 80] width 78 height 26
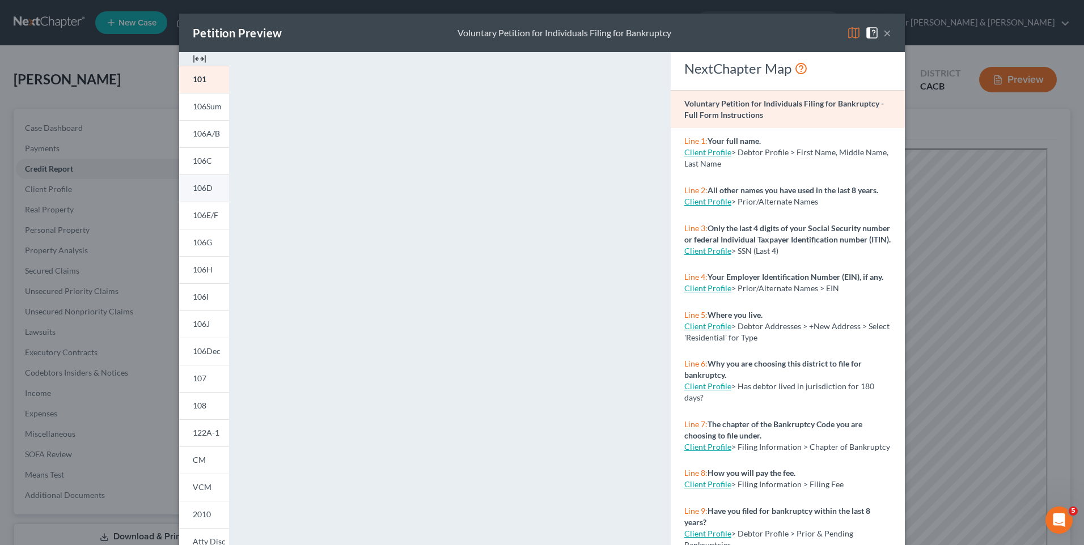
click at [205, 185] on span "106D" at bounding box center [203, 188] width 20 height 10
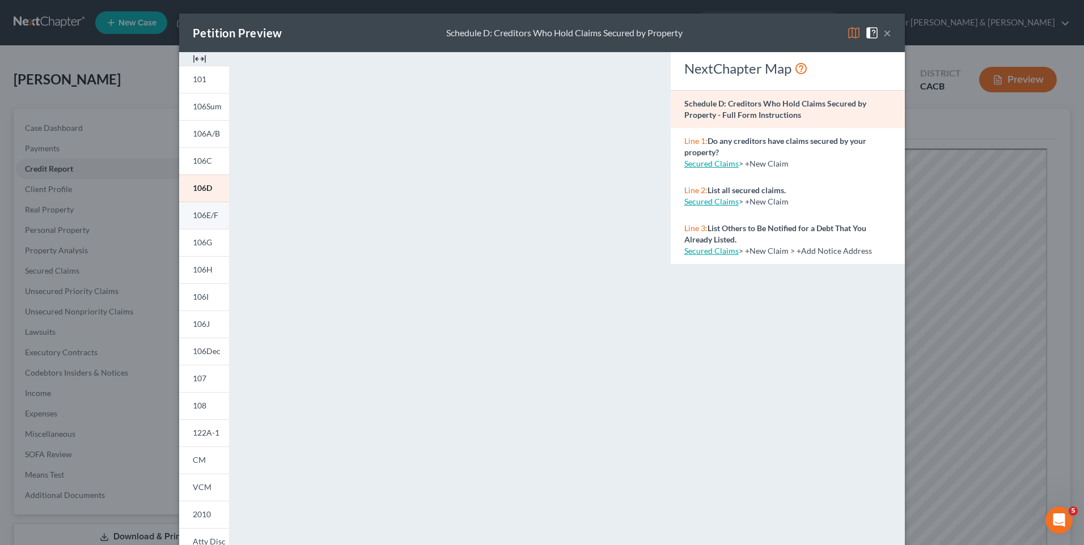
click at [207, 217] on span "106E/F" at bounding box center [206, 215] width 26 height 10
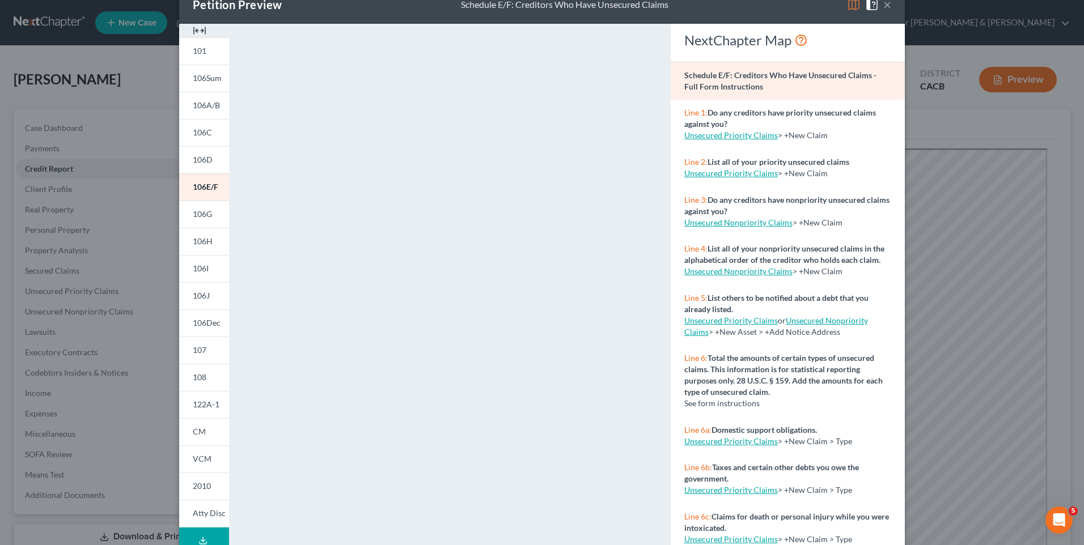
scroll to position [94, 0]
